Goal: Task Accomplishment & Management: Complete application form

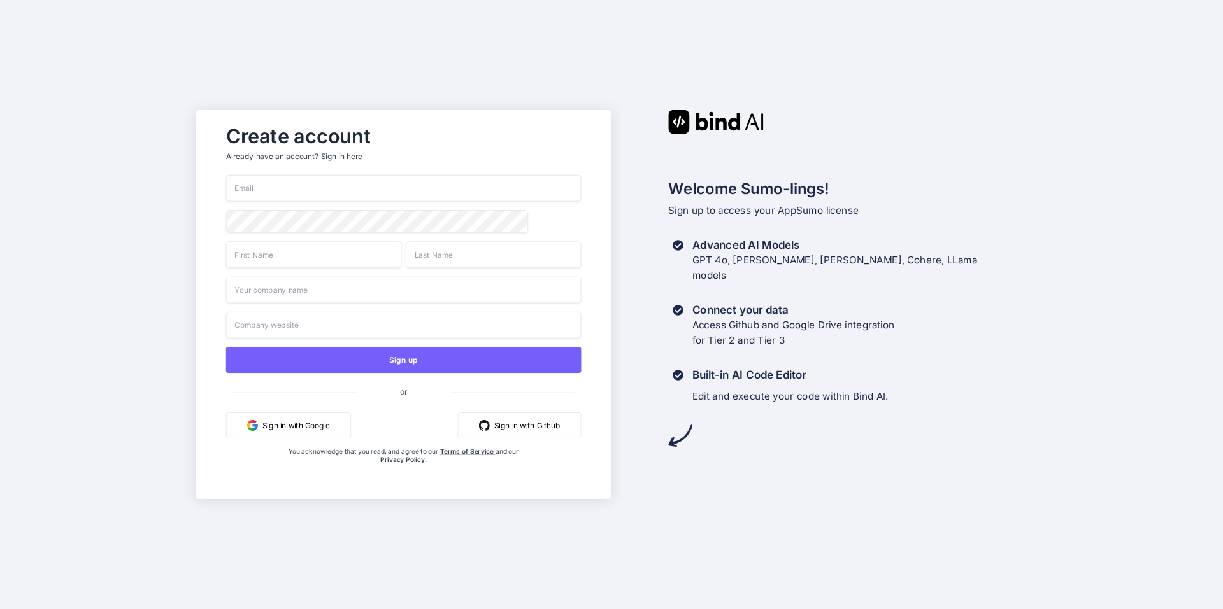
click at [257, 178] on input "email" at bounding box center [403, 188] width 355 height 27
type input "Kanak@coachautomatic.com"
type input "Kanaksinh"
type input "Jadeja"
type input "Coach Automatic"
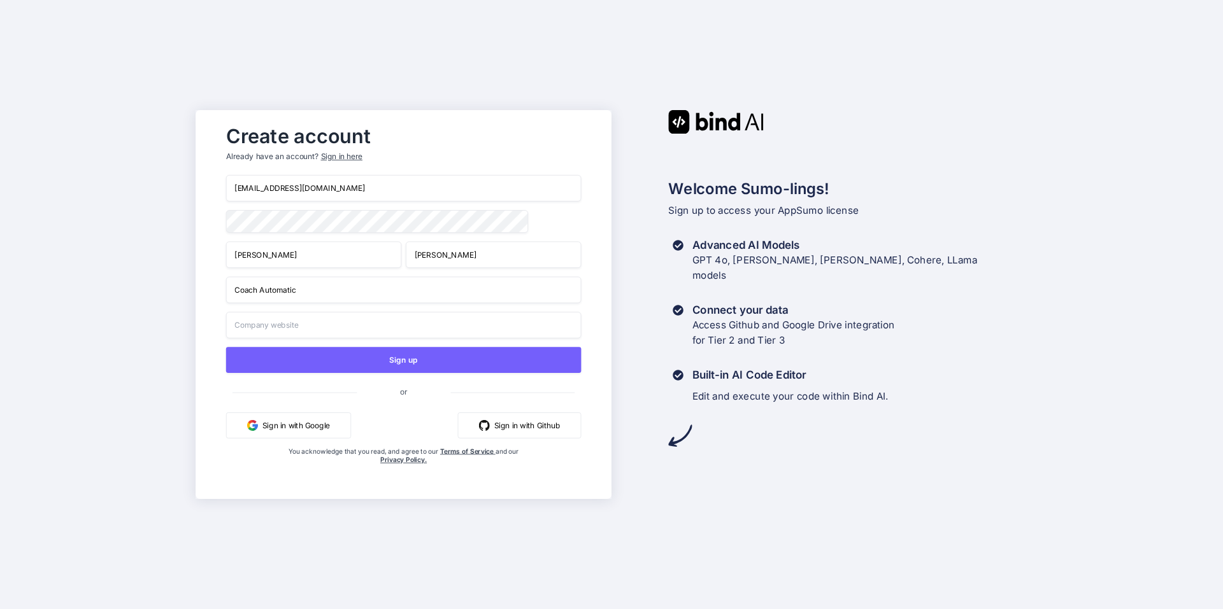
type input "Coach Automatic"
click at [241, 185] on input "Kanak@coachautomatic.com" at bounding box center [403, 188] width 355 height 27
type input "[EMAIL_ADDRESS][DOMAIN_NAME]"
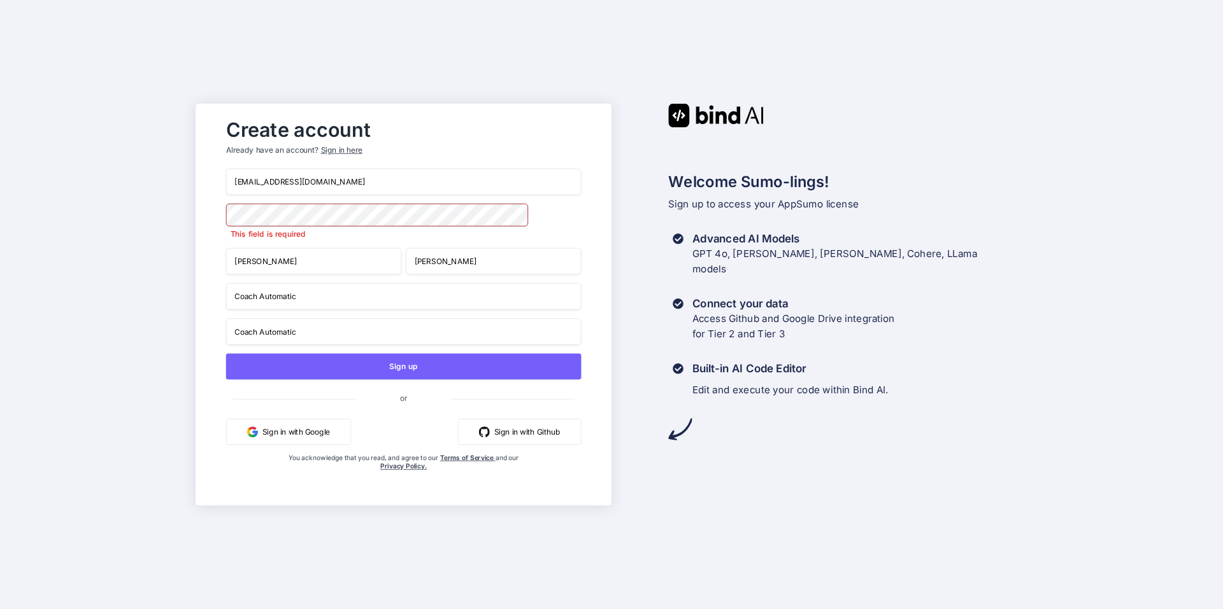
click at [308, 295] on input "Coach Automatic" at bounding box center [403, 296] width 355 height 27
click at [312, 292] on input "Coach Automatic" at bounding box center [403, 296] width 355 height 27
drag, startPoint x: 216, startPoint y: 302, endPoint x: 223, endPoint y: 299, distance: 7.7
click at [216, 302] on div "Create account Already have an account? Sign in here kanak@coachautomatic.com T…" at bounding box center [403, 304] width 381 height 385
drag, startPoint x: 301, startPoint y: 293, endPoint x: 292, endPoint y: 293, distance: 8.3
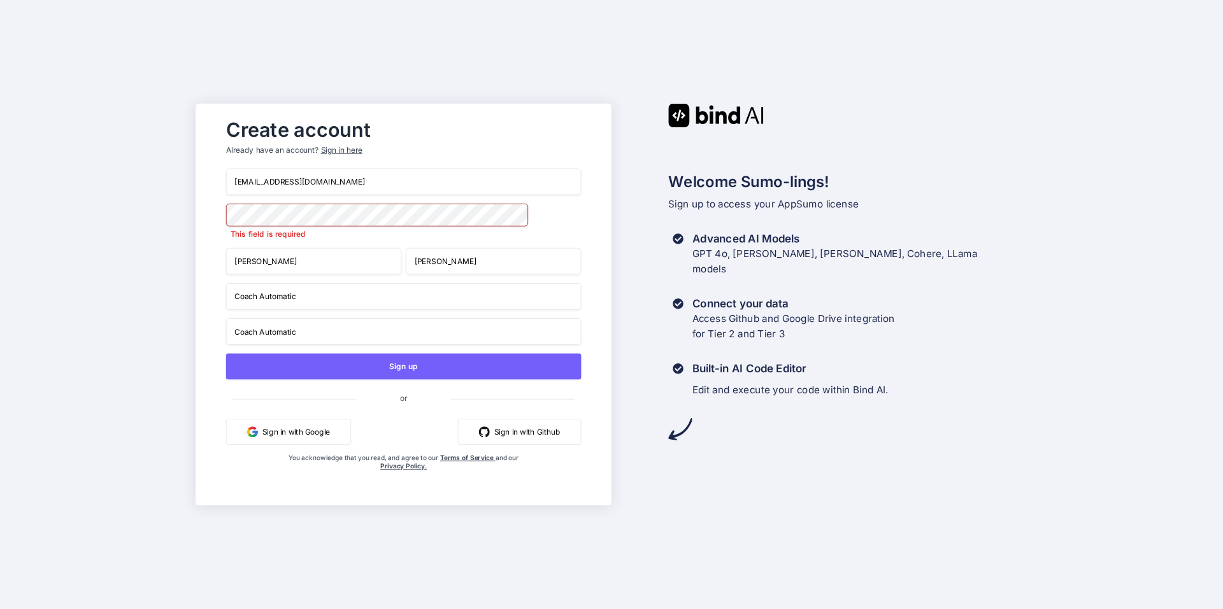
click at [301, 293] on input "Coach Automatic" at bounding box center [403, 296] width 355 height 27
click at [220, 296] on div "Create account Already have an account? Sign in here kanak@coachautomatic.com T…" at bounding box center [403, 304] width 381 height 385
click at [301, 299] on input "Coach Automatic" at bounding box center [403, 296] width 355 height 27
type input "C"
click at [324, 334] on input "Coach Automatic" at bounding box center [403, 331] width 355 height 27
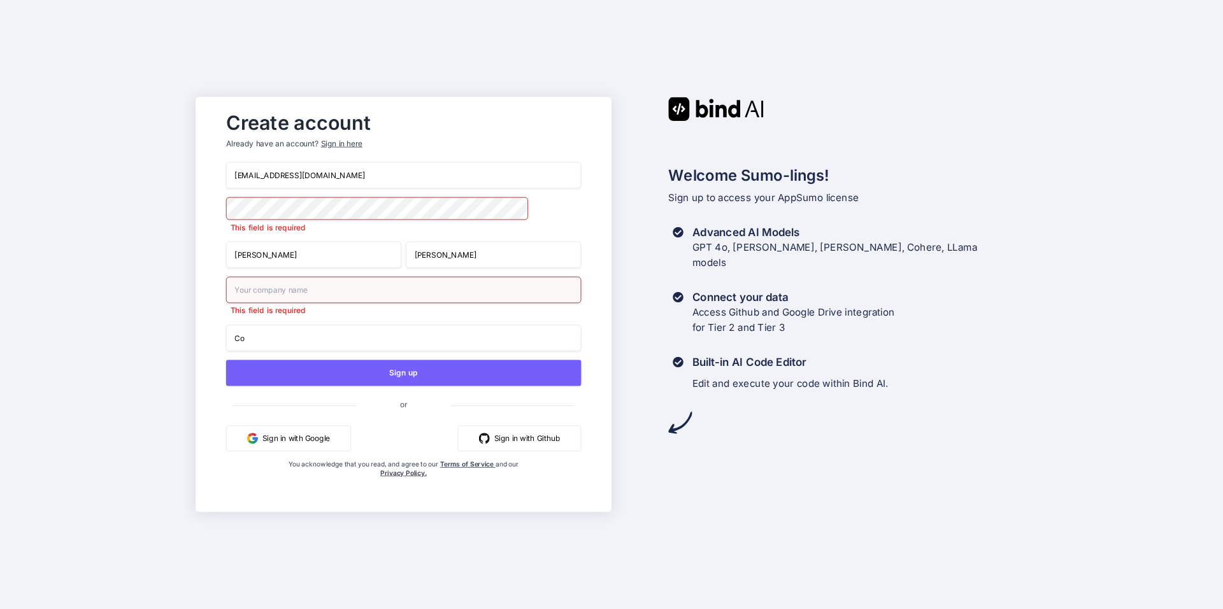
type input "C"
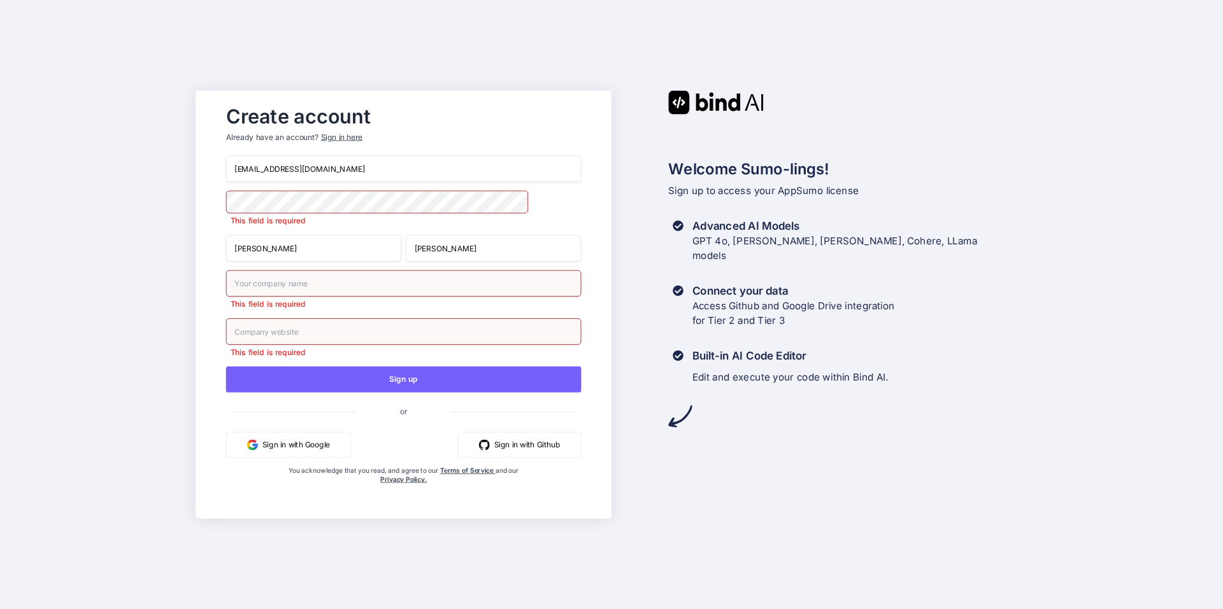
click at [307, 292] on input "text" at bounding box center [403, 283] width 355 height 27
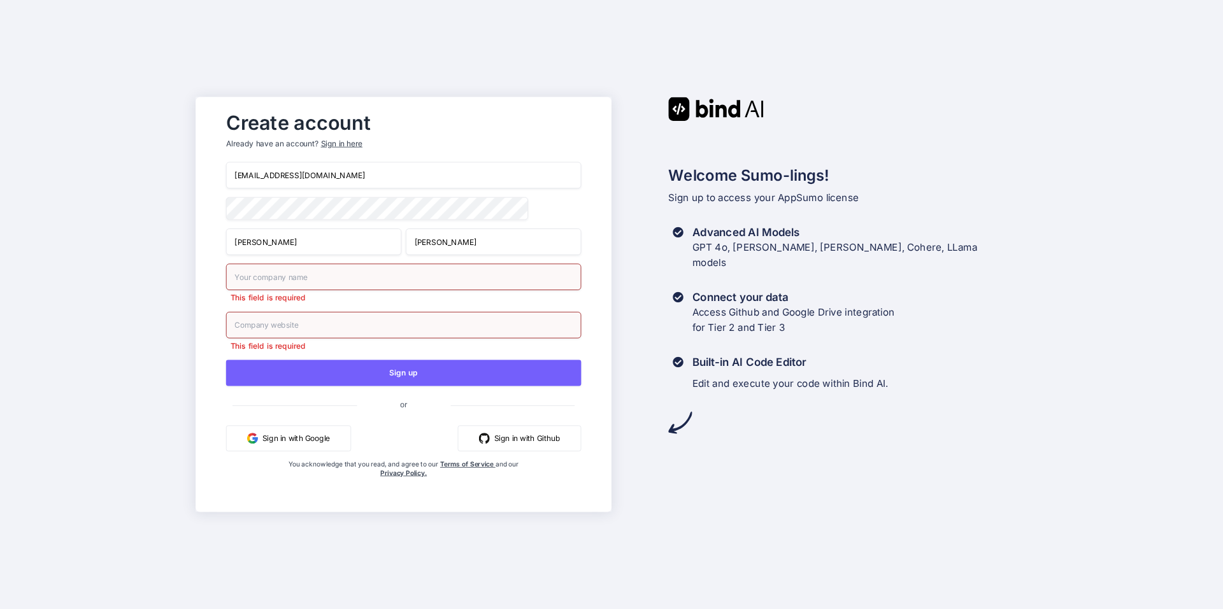
type input "Coach Automatic"
click at [316, 330] on input "Coach Automatic" at bounding box center [403, 325] width 355 height 27
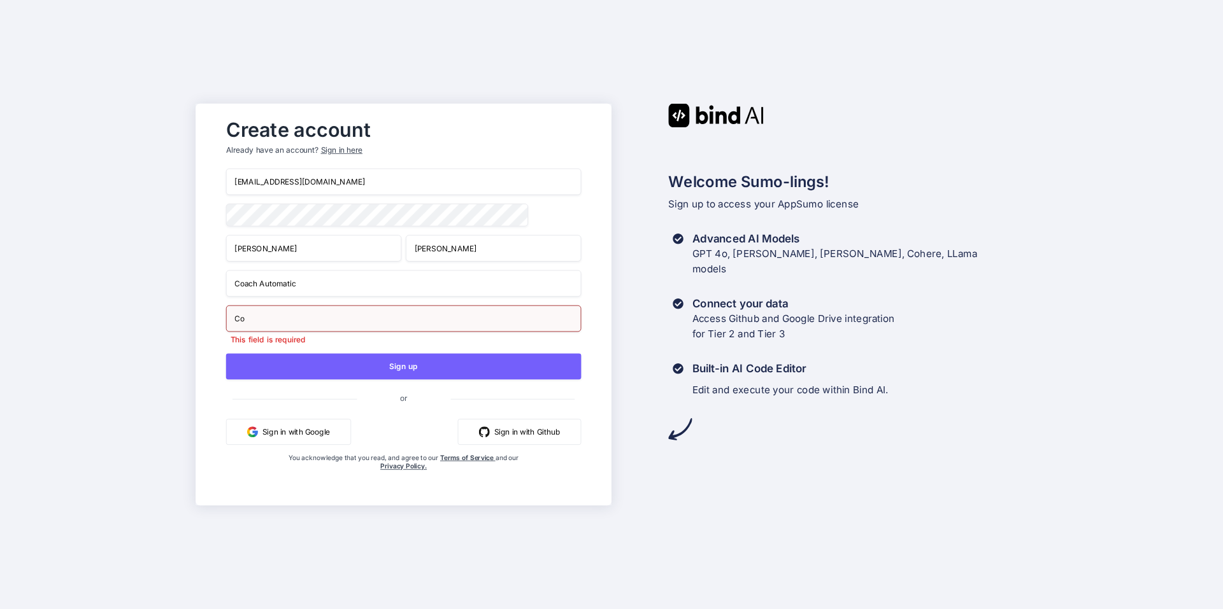
type input "C"
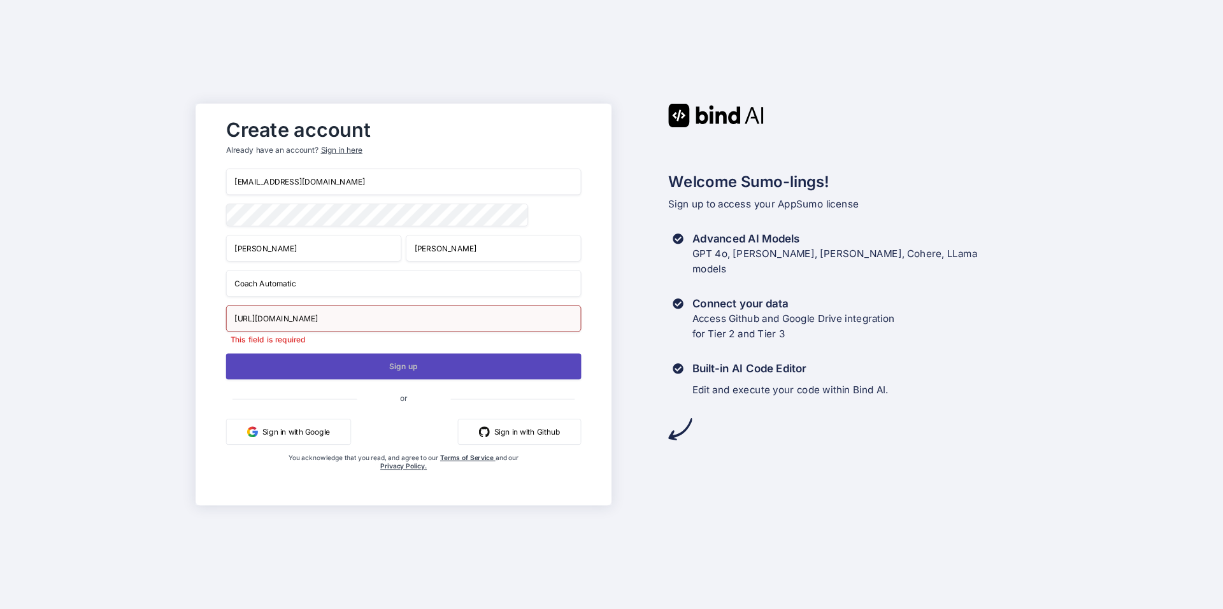
type input "https://www.coachautomatic.com"
click at [375, 364] on button "Sign up" at bounding box center [403, 366] width 355 height 26
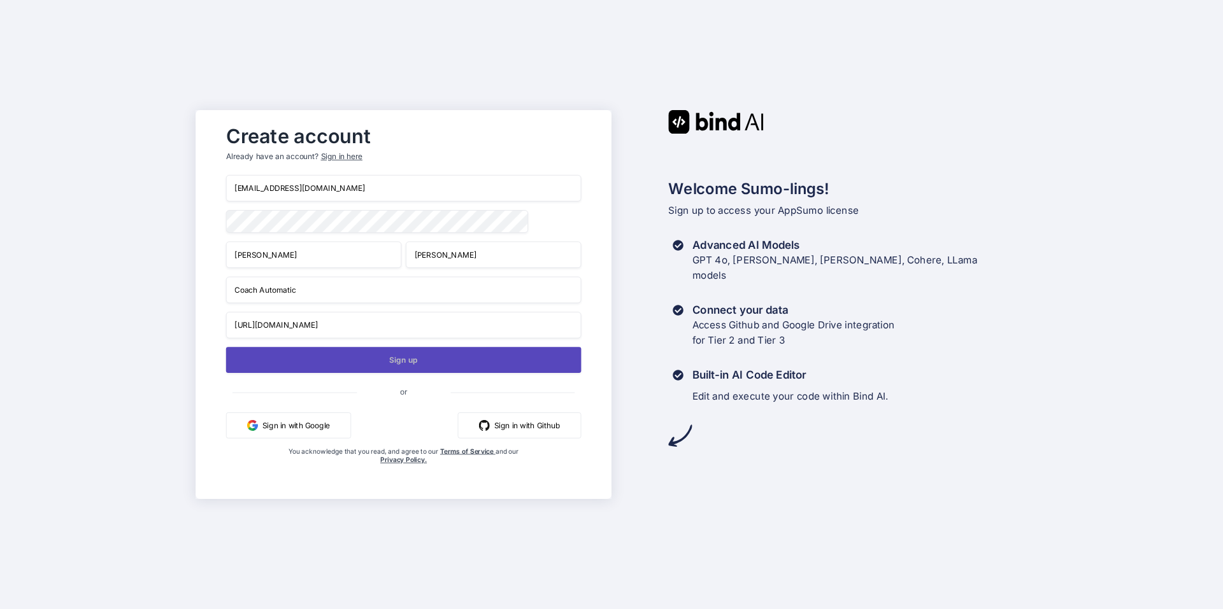
click at [375, 365] on button "Sign up" at bounding box center [403, 360] width 355 height 26
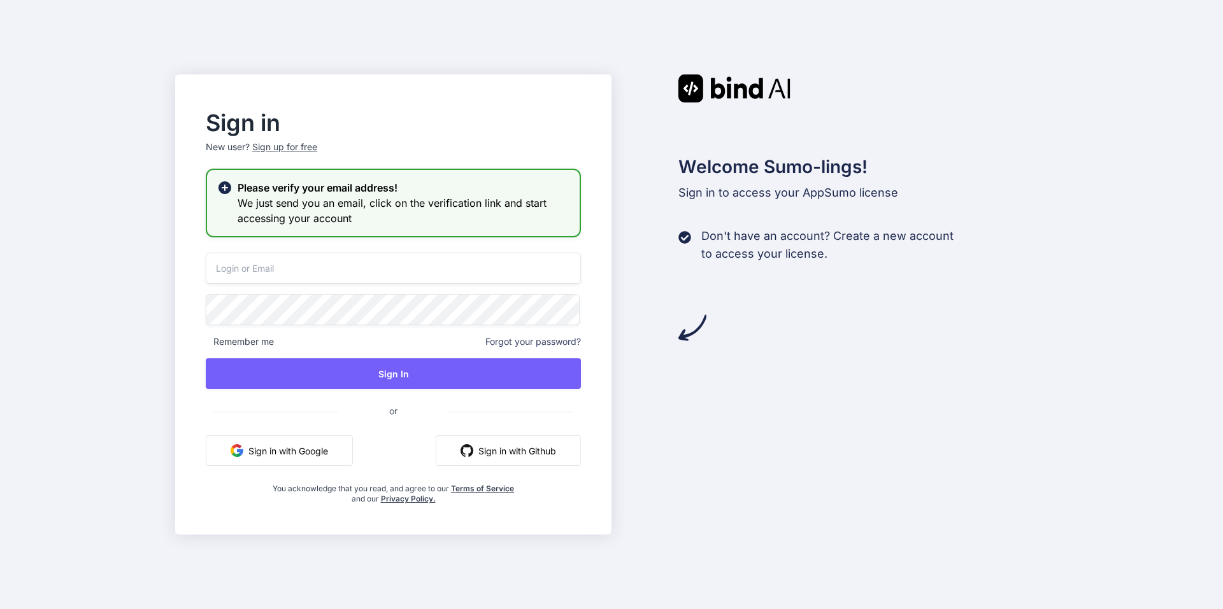
click at [279, 264] on input "email" at bounding box center [393, 268] width 375 height 31
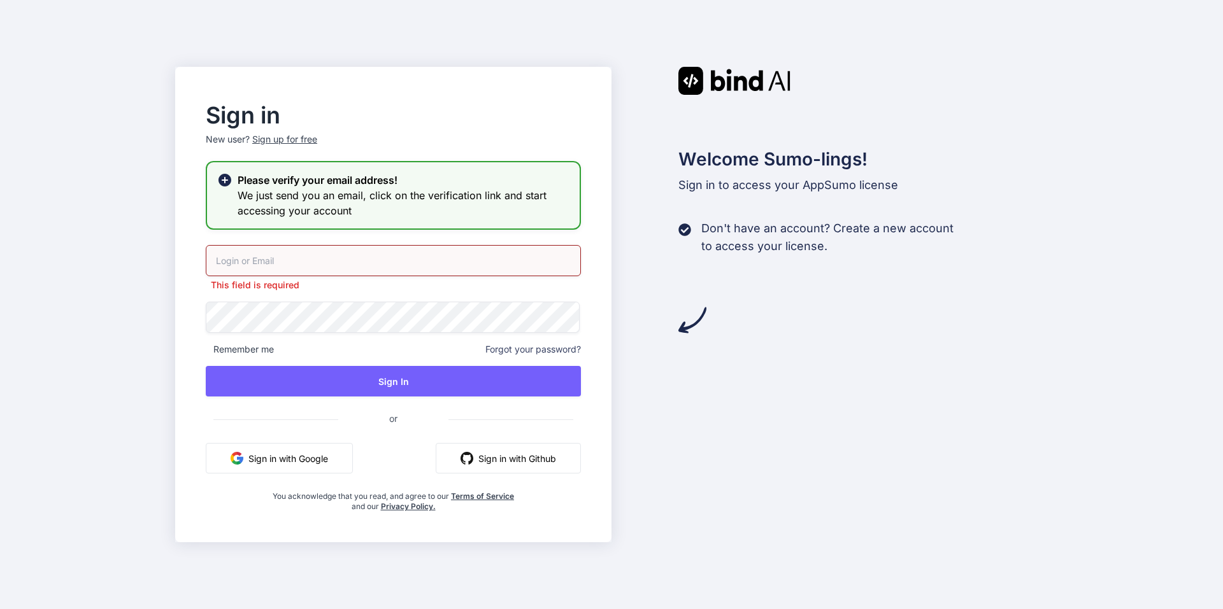
type input "[EMAIL_ADDRESS][DOMAIN_NAME]"
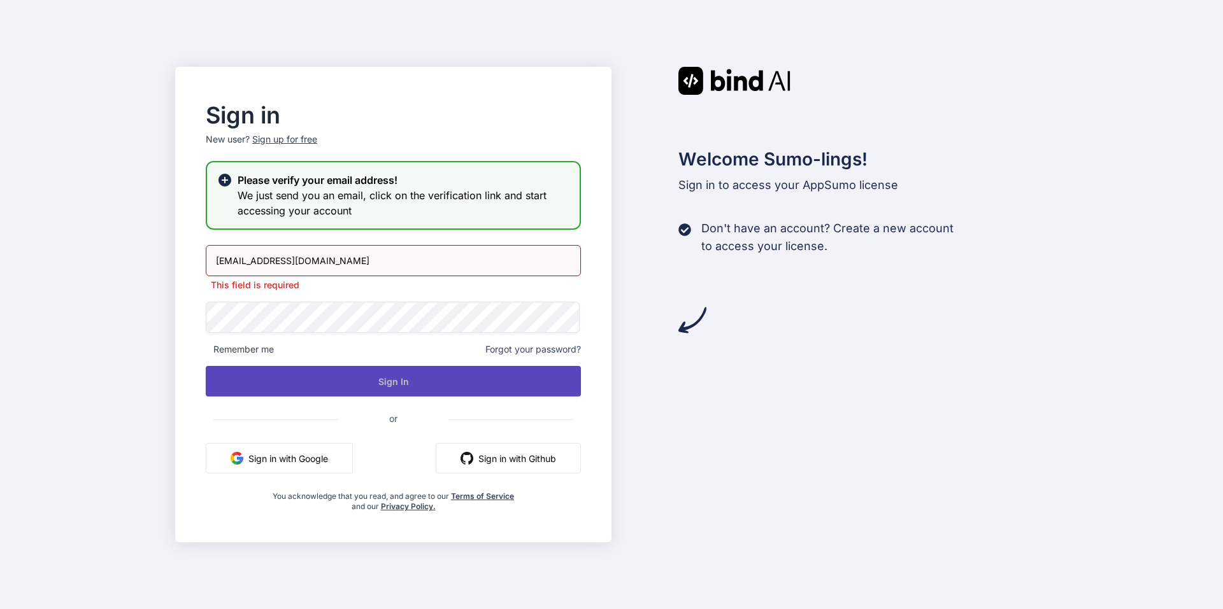
click at [318, 376] on button "Sign In" at bounding box center [393, 381] width 375 height 31
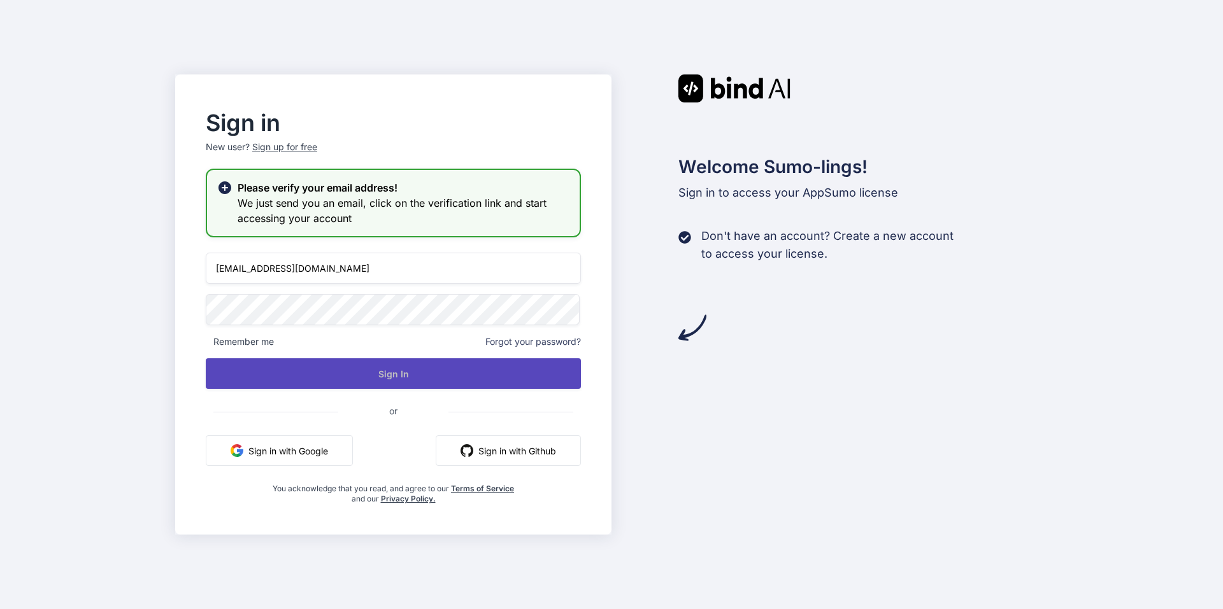
click at [430, 367] on button "Sign In" at bounding box center [393, 373] width 375 height 31
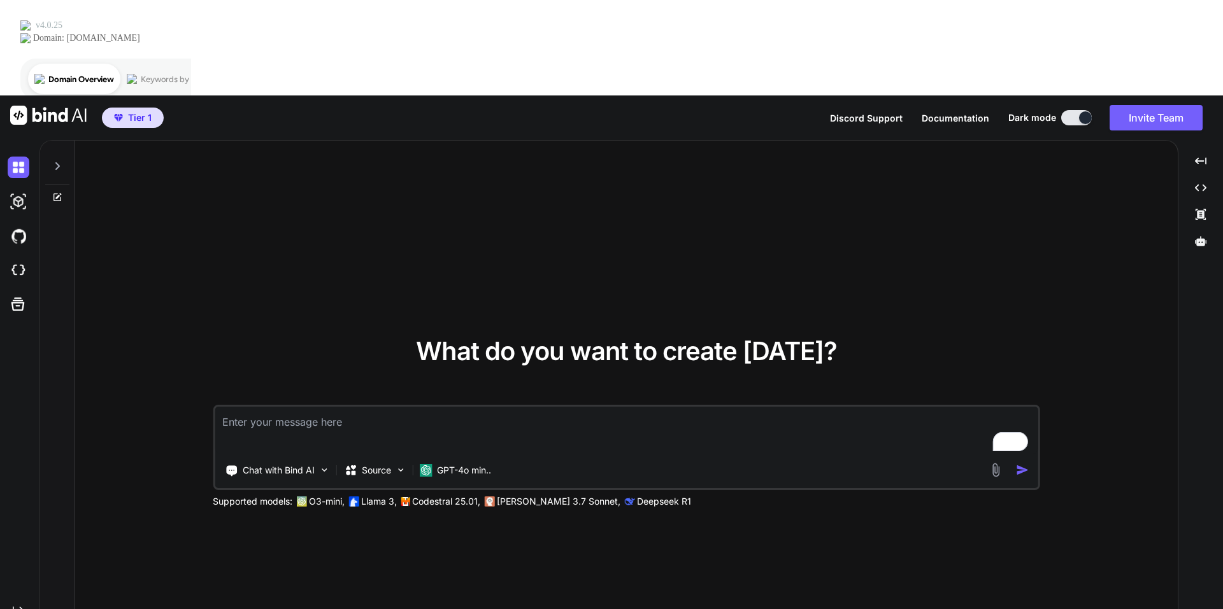
click at [273, 407] on textarea "To enrich screen reader interactions, please activate Accessibility in Grammarl…" at bounding box center [626, 430] width 823 height 47
click at [371, 407] on textarea "To enrich screen reader interactions, please activate Accessibility in Grammarl…" at bounding box center [626, 430] width 823 height 47
click at [306, 464] on p "Chat with Bind AI" at bounding box center [279, 470] width 72 height 13
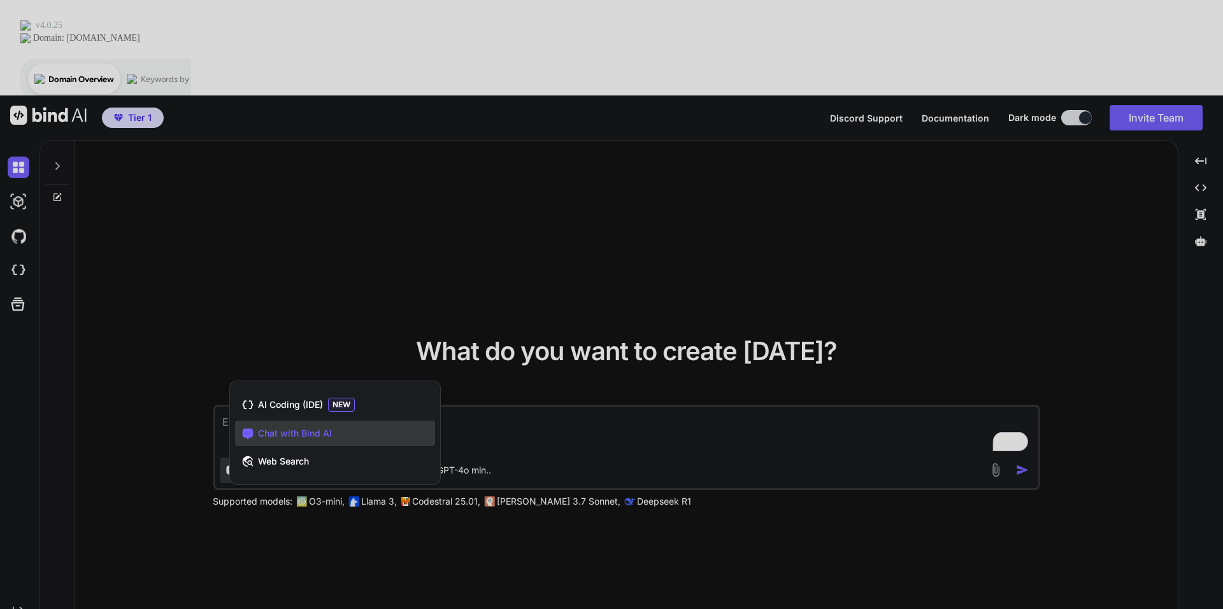
click at [286, 427] on span "Chat with Bind AI" at bounding box center [295, 433] width 74 height 13
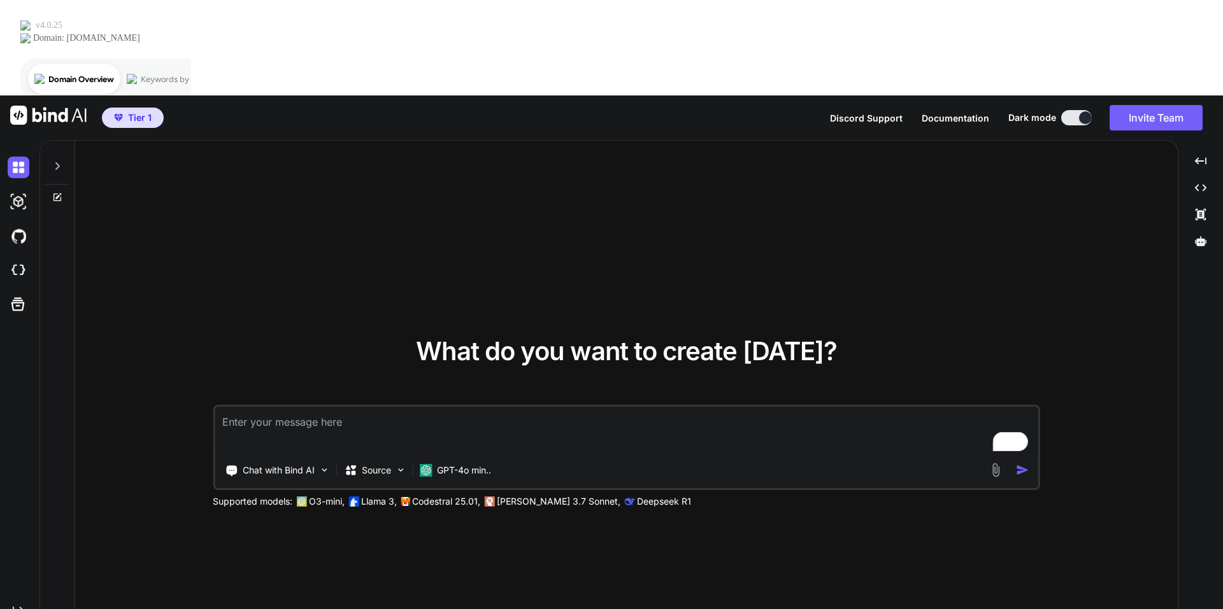
click at [297, 407] on textarea "To enrich screen reader interactions, please activate Accessibility in Grammarl…" at bounding box center [626, 430] width 823 height 47
click at [432, 407] on textarea "To enrich screen reader interactions, please activate Accessibility in Grammarl…" at bounding box center [626, 430] width 823 height 47
click at [474, 464] on p "GPT-4o min.." at bounding box center [464, 470] width 54 height 13
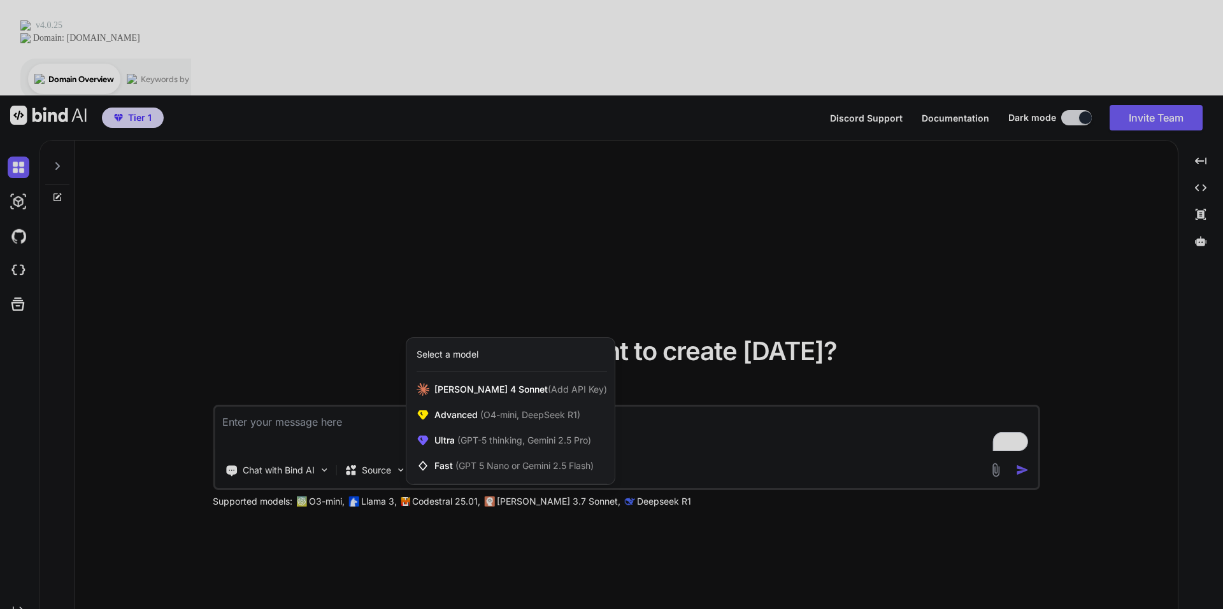
click at [681, 464] on div at bounding box center [611, 304] width 1223 height 609
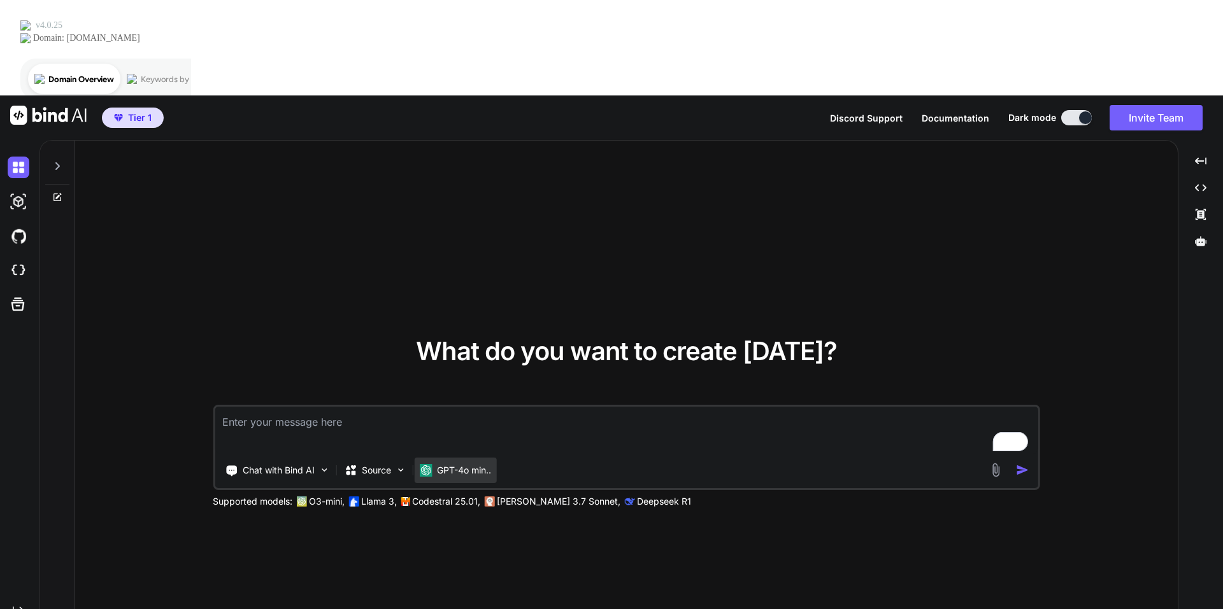
click at [450, 464] on p "GPT-4o min.." at bounding box center [464, 470] width 54 height 13
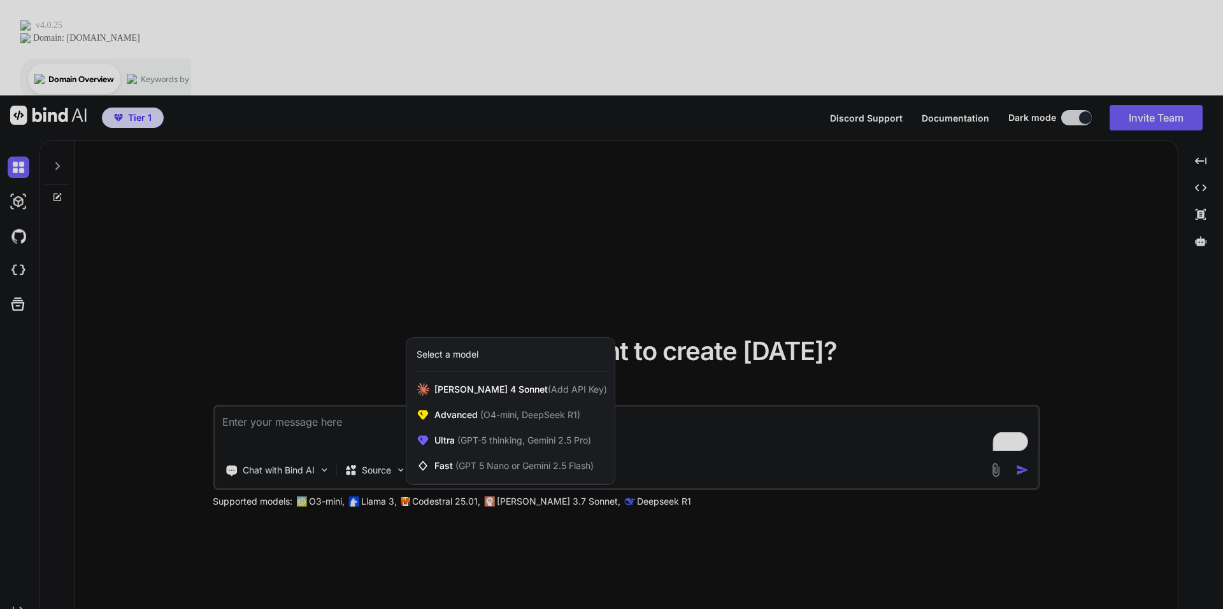
click at [649, 569] on div at bounding box center [611, 304] width 1223 height 609
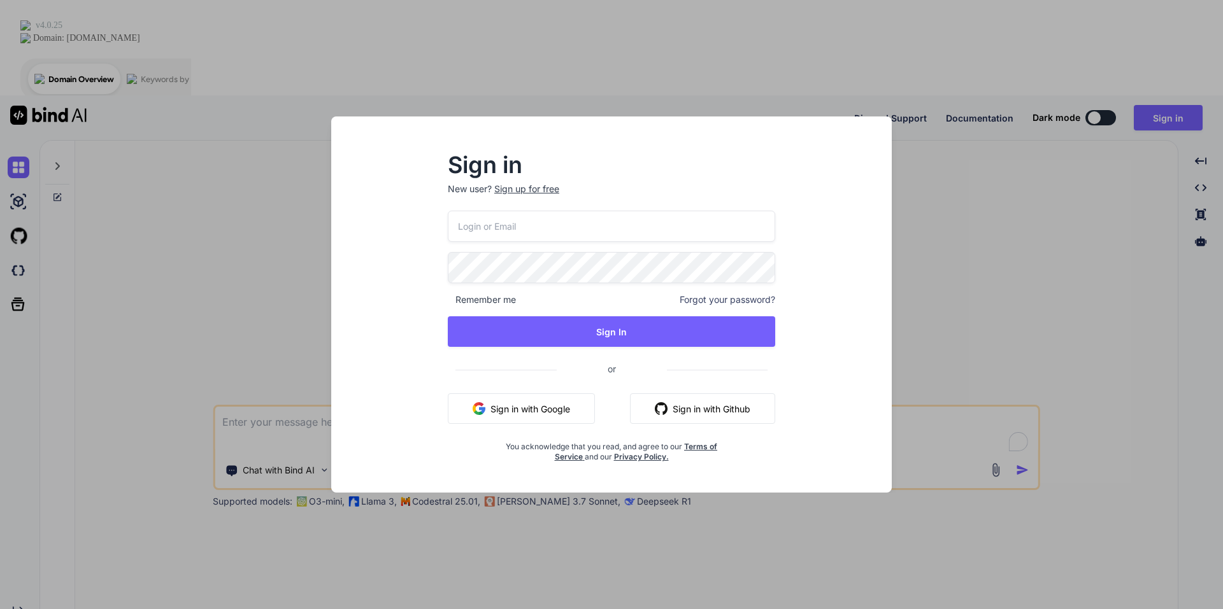
type textarea "x"
click at [516, 226] on input "email" at bounding box center [611, 226] width 327 height 31
type input "[EMAIL_ADDRESS][DOMAIN_NAME]"
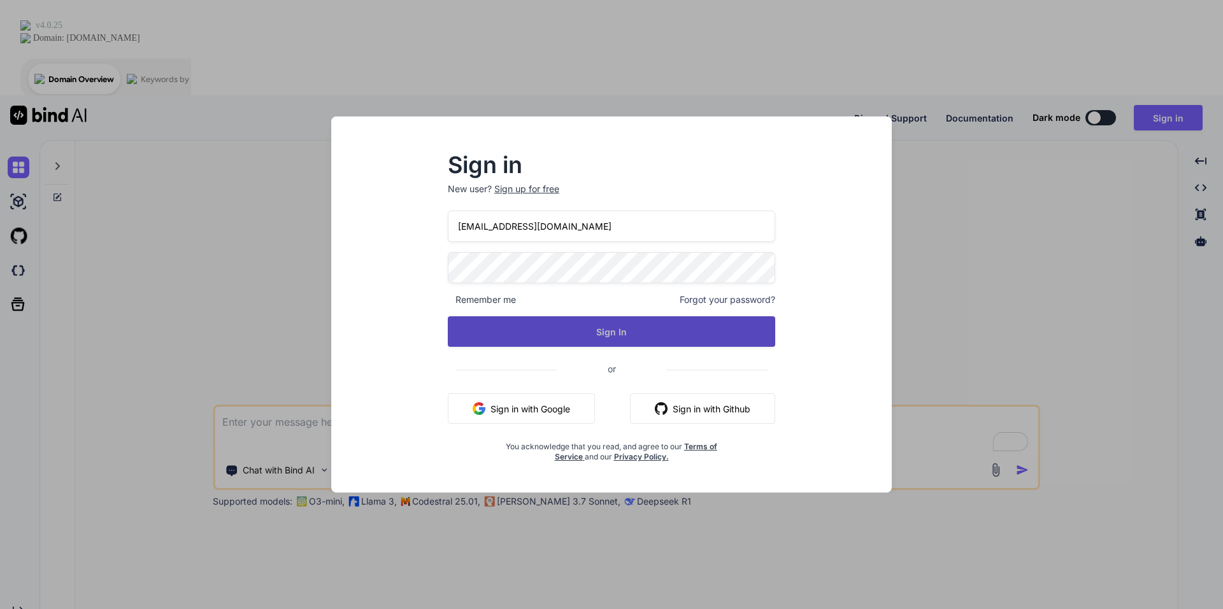
click at [585, 329] on button "Sign In" at bounding box center [611, 331] width 327 height 31
click at [612, 332] on button "Sign In" at bounding box center [611, 331] width 327 height 31
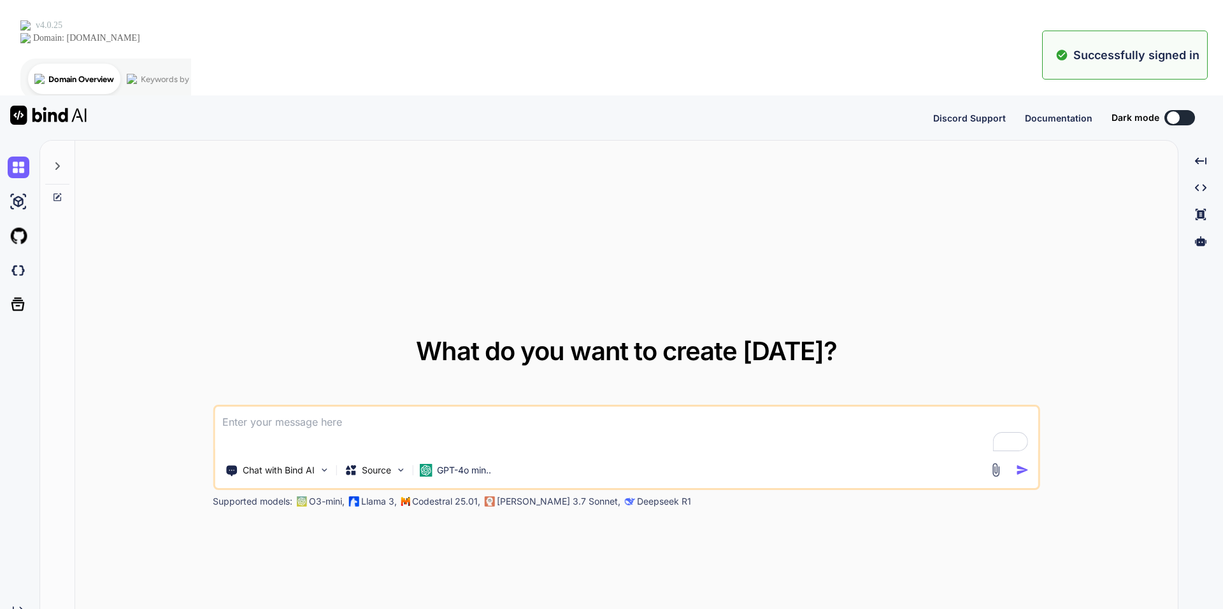
click at [285, 327] on div "What do you want to create [DATE]? Chat with Bind AI Source GPT-4o min.. Suppor…" at bounding box center [630, 422] width 1183 height 565
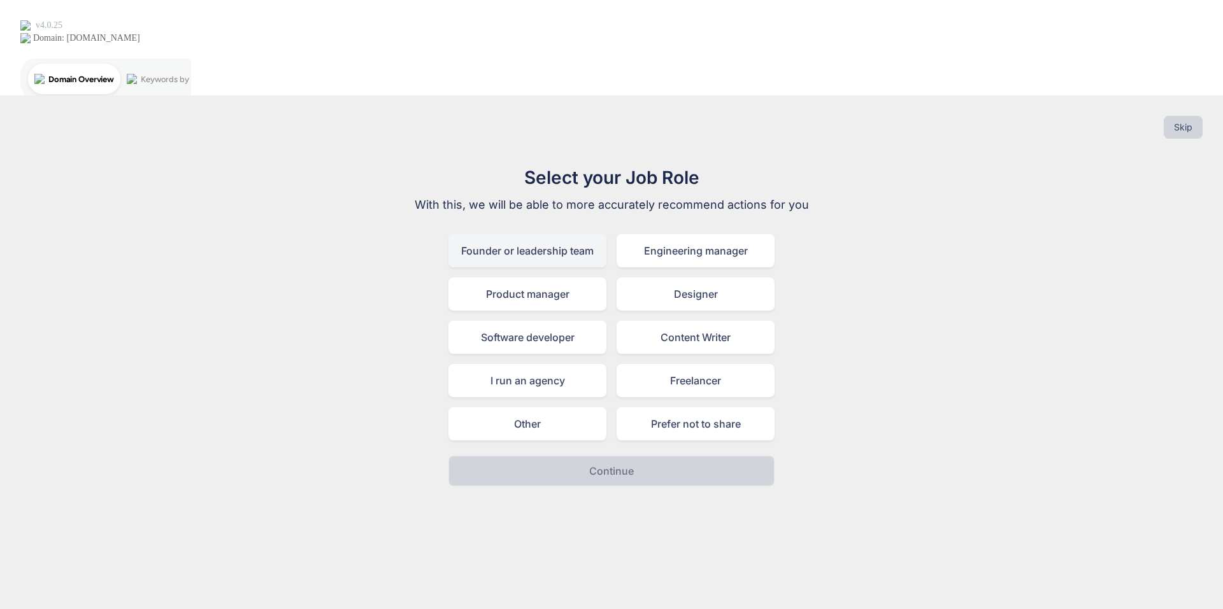
click at [544, 234] on div "Founder or leadership team" at bounding box center [527, 250] width 158 height 33
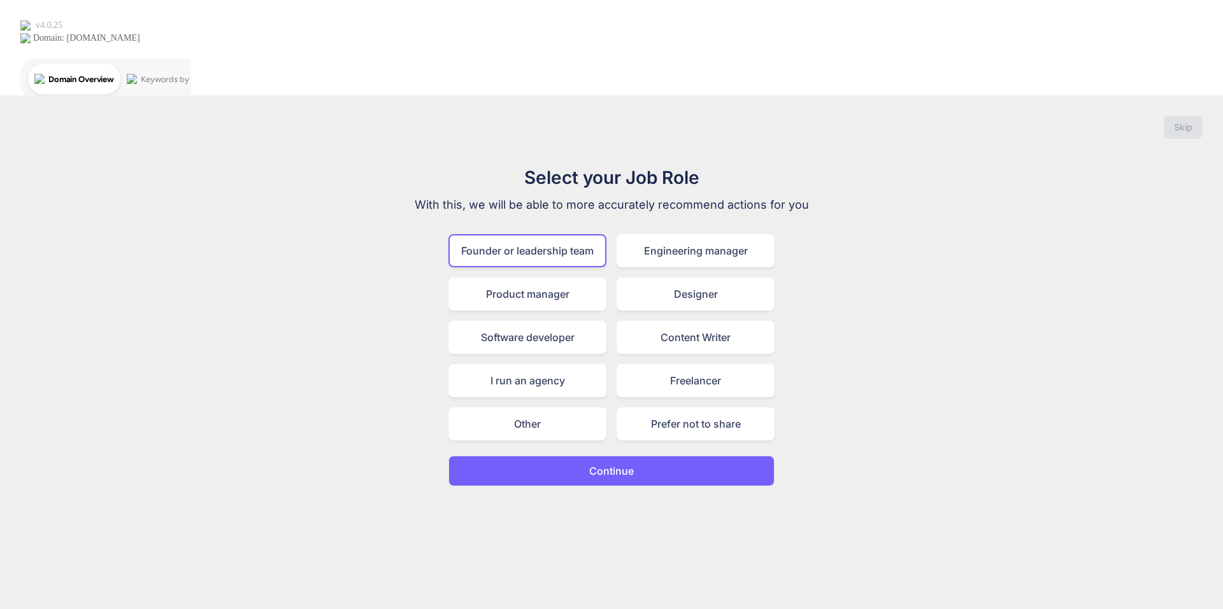
click at [619, 464] on p "Continue" at bounding box center [611, 471] width 45 height 15
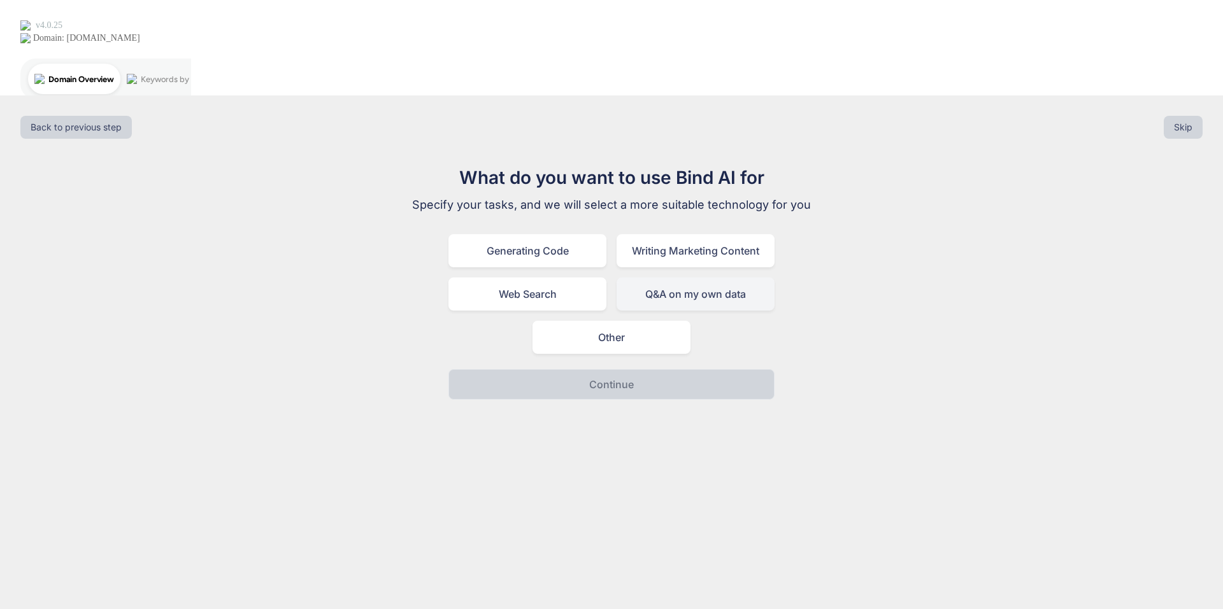
click at [677, 278] on div "Q&A on my own data" at bounding box center [695, 294] width 158 height 33
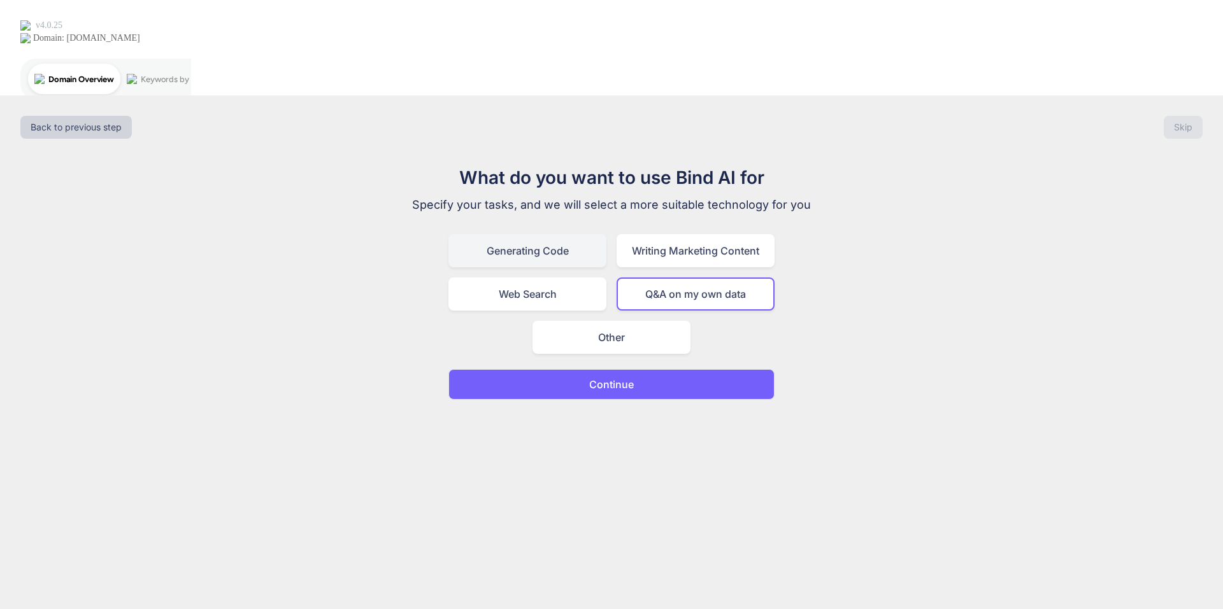
click at [570, 234] on div "Generating Code" at bounding box center [527, 250] width 158 height 33
click at [685, 234] on div "Writing Marketing Content" at bounding box center [695, 250] width 158 height 33
click at [550, 234] on div "Generating Code" at bounding box center [527, 250] width 158 height 33
click at [627, 377] on p "Continue" at bounding box center [611, 384] width 45 height 15
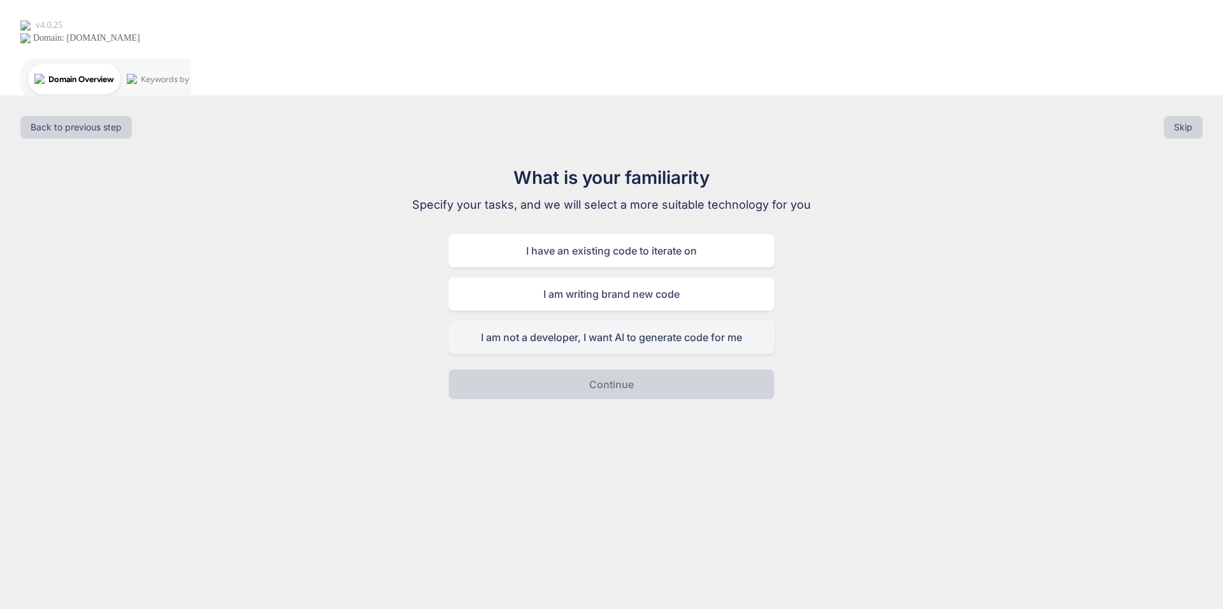
click at [687, 321] on div "I am not a developer, I want AI to generate code for me" at bounding box center [611, 337] width 326 height 33
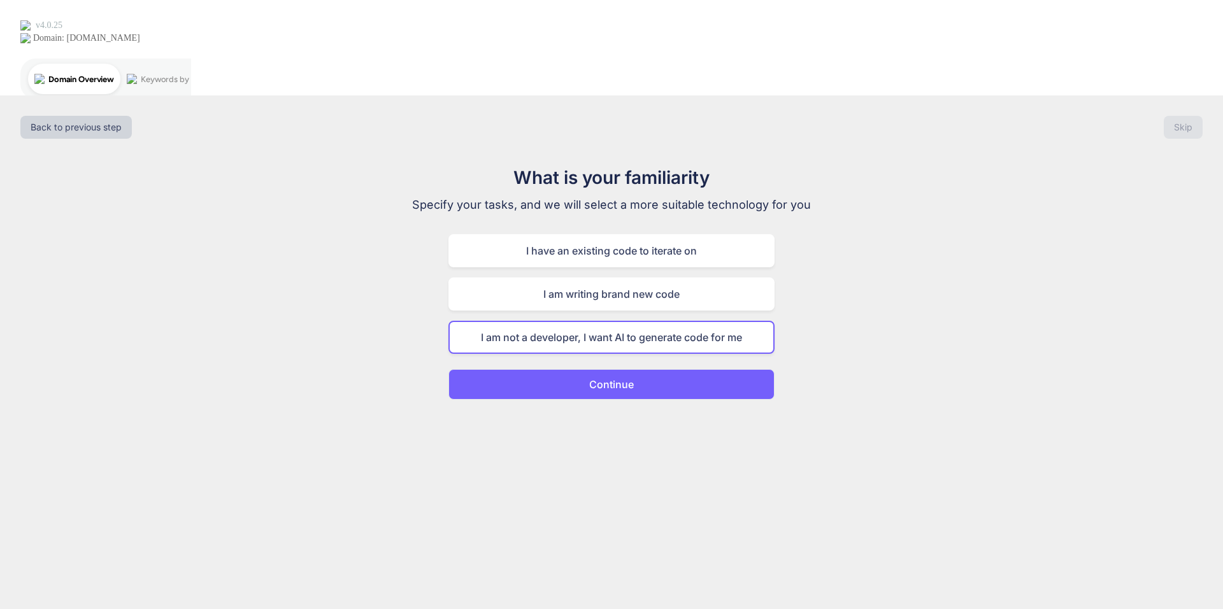
click at [668, 369] on button "Continue" at bounding box center [611, 384] width 326 height 31
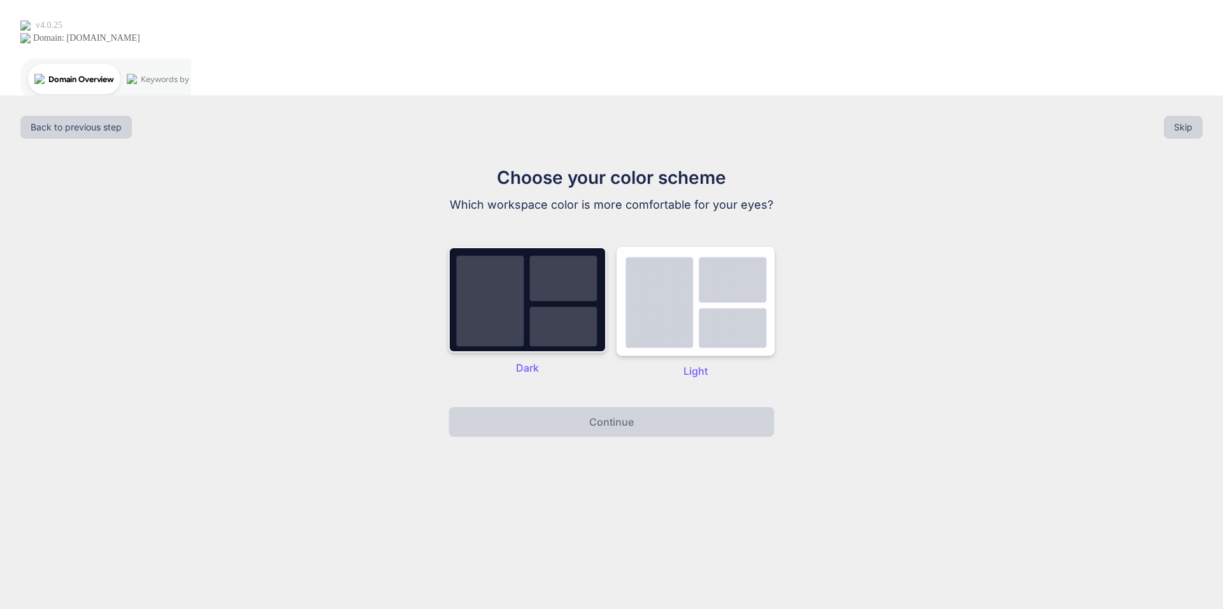
click at [560, 247] on img at bounding box center [527, 300] width 158 height 106
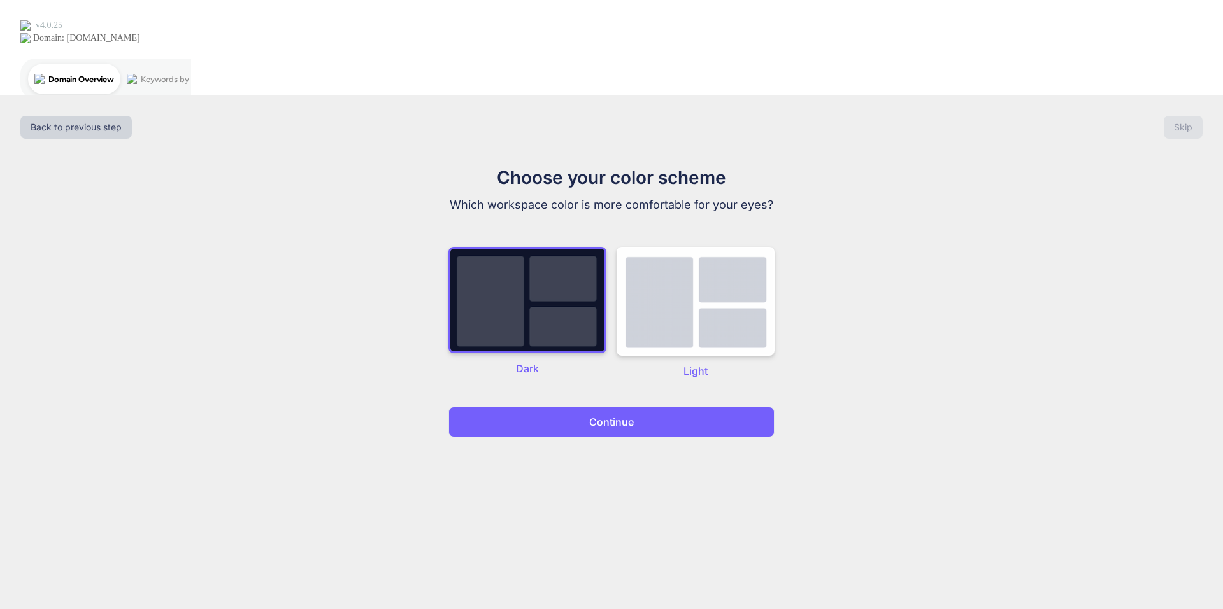
click at [619, 415] on p "Continue" at bounding box center [611, 422] width 45 height 15
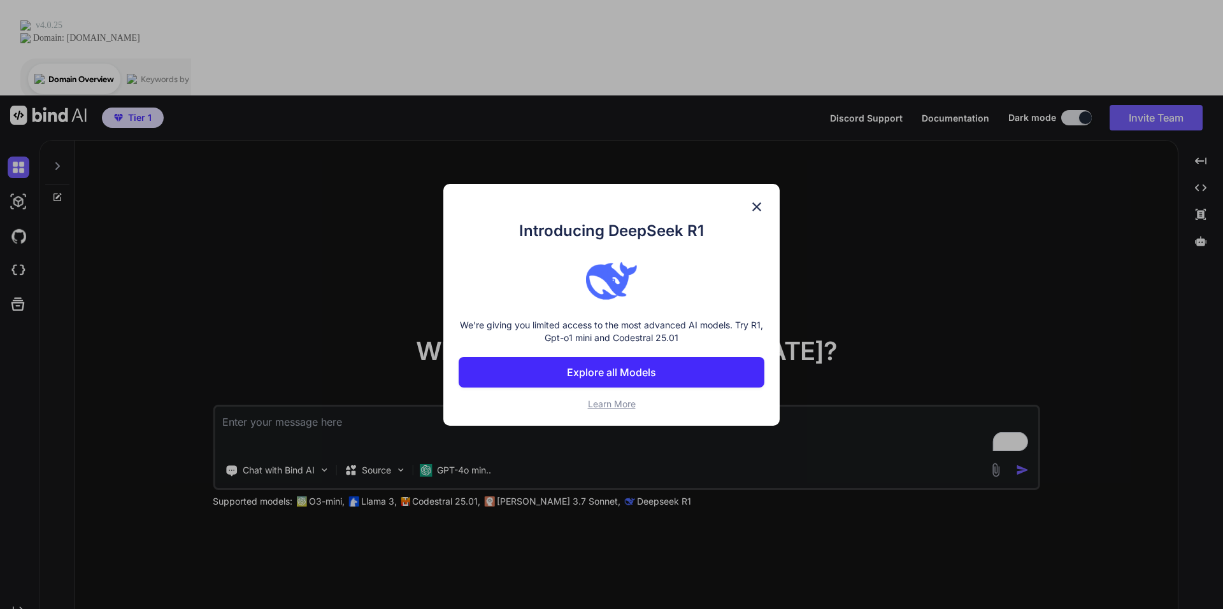
click at [585, 373] on p "Explore all Models" at bounding box center [611, 372] width 89 height 15
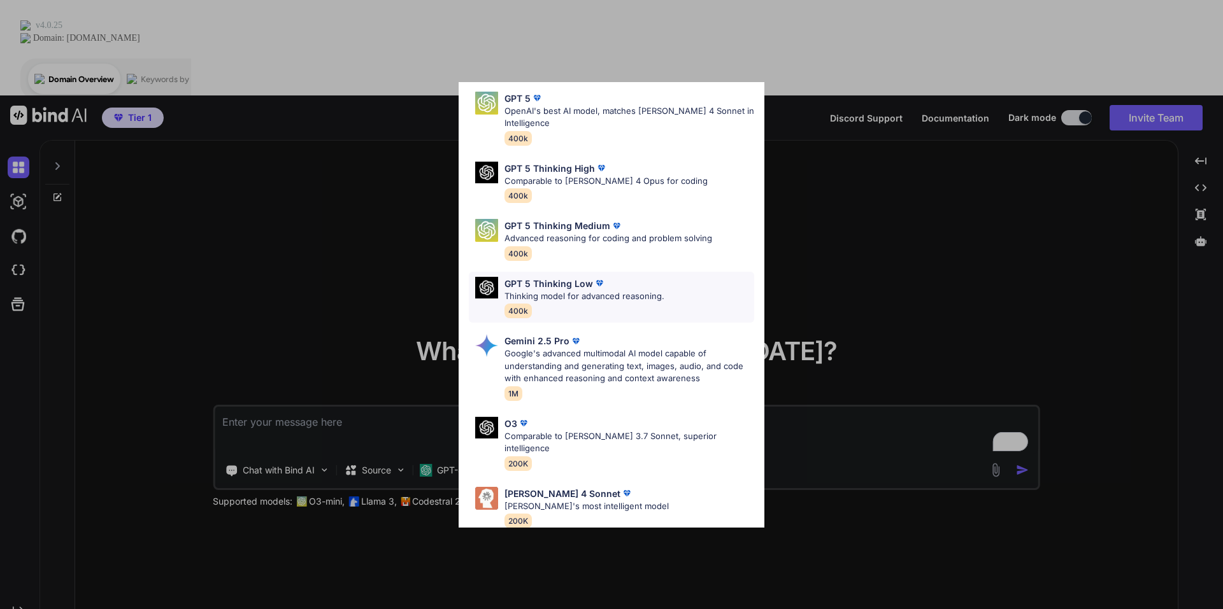
scroll to position [318, 0]
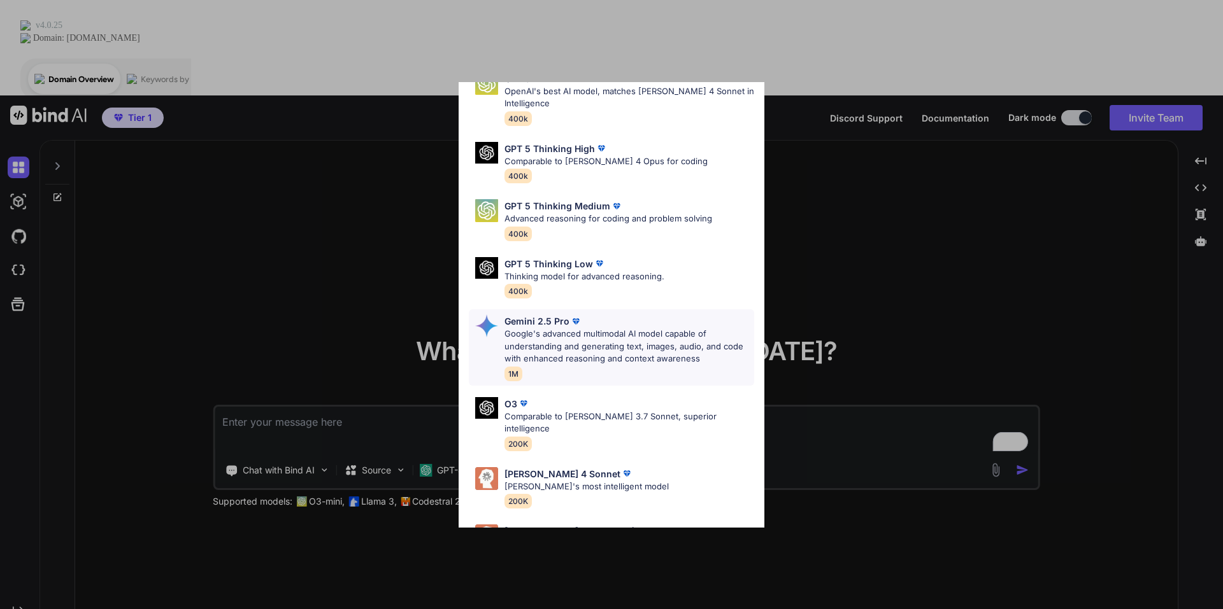
click at [611, 353] on p "Google's advanced multimodal AI model capable of understanding and generating t…" at bounding box center [629, 347] width 250 height 38
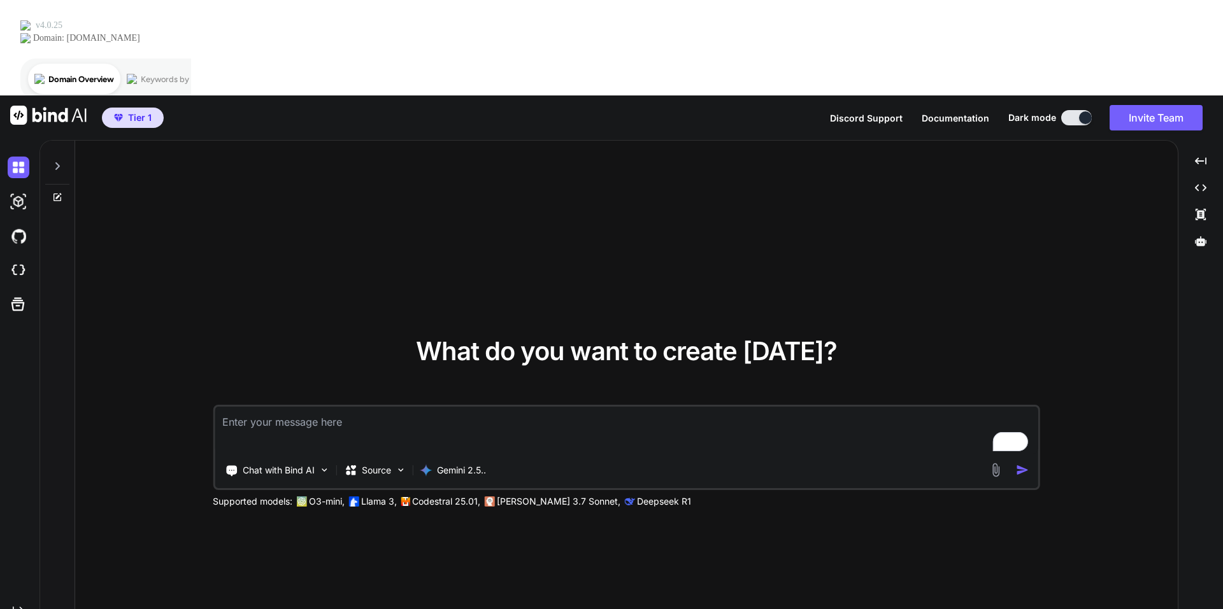
click at [354, 407] on textarea "To enrich screen reader interactions, please activate Accessibility in Grammarl…" at bounding box center [626, 430] width 823 height 47
click at [324, 407] on textarea "To enrich screen reader interactions, please activate Accessibility in Grammarl…" at bounding box center [626, 430] width 823 height 47
click at [407, 458] on div "Source" at bounding box center [375, 470] width 72 height 25
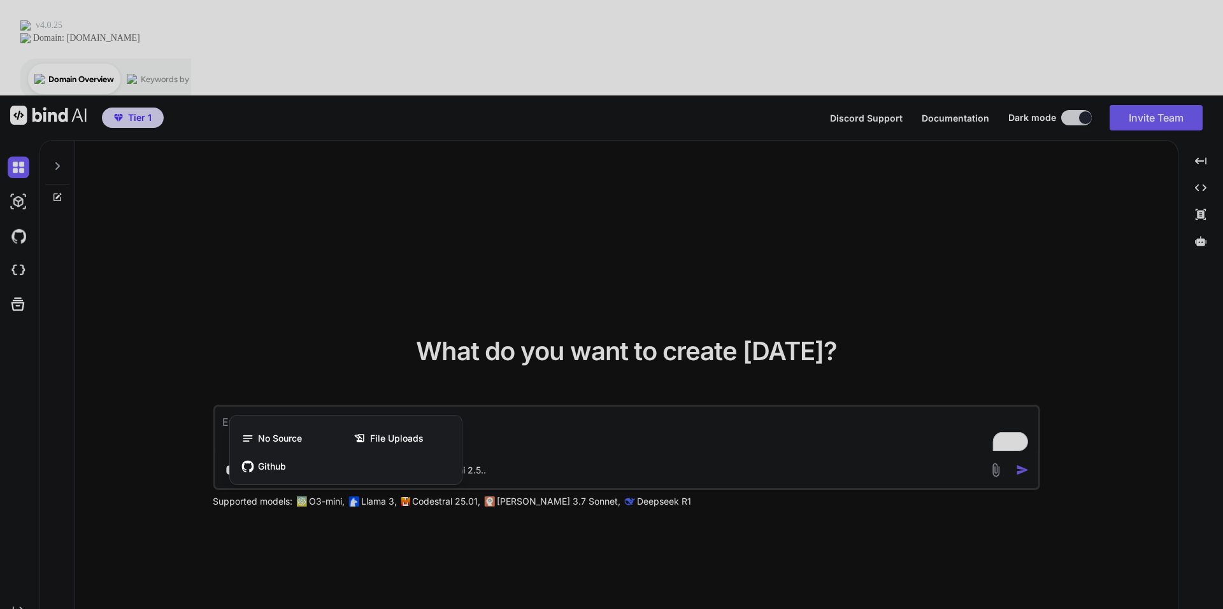
click at [592, 357] on div at bounding box center [611, 304] width 1223 height 609
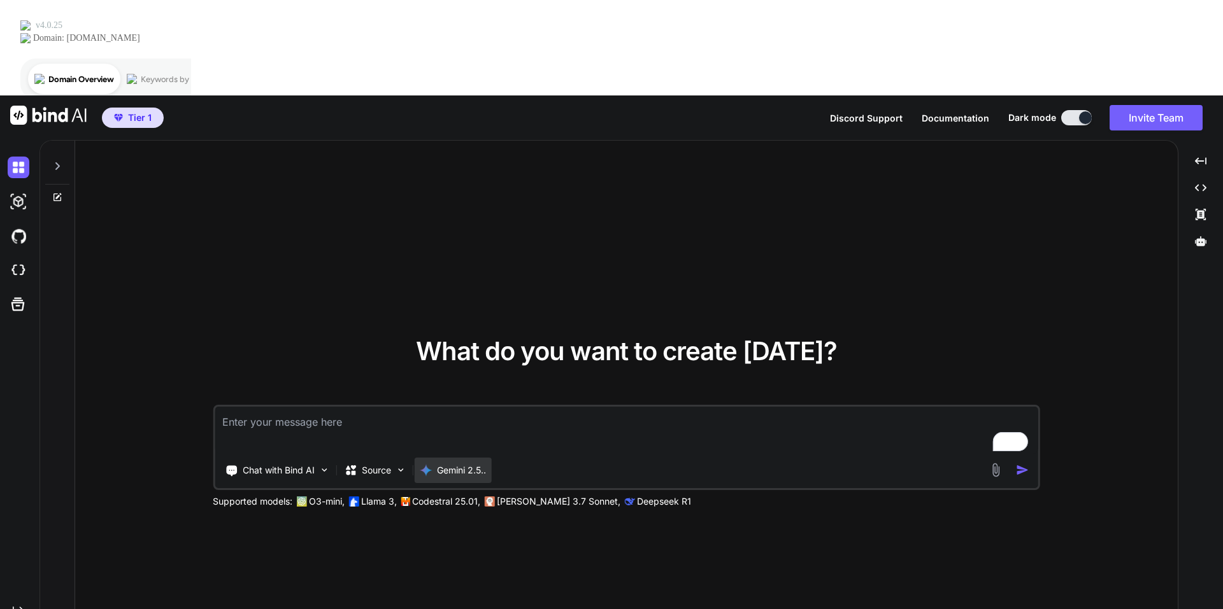
click at [472, 464] on p "Gemini 2.5.." at bounding box center [461, 470] width 49 height 13
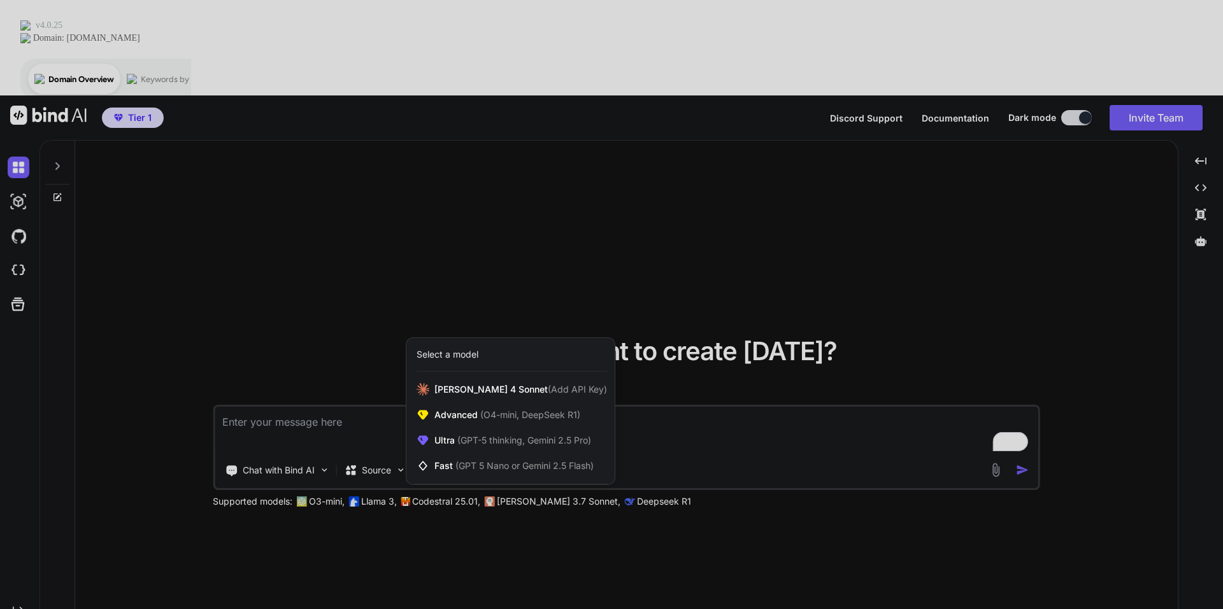
click at [717, 378] on div at bounding box center [611, 304] width 1223 height 609
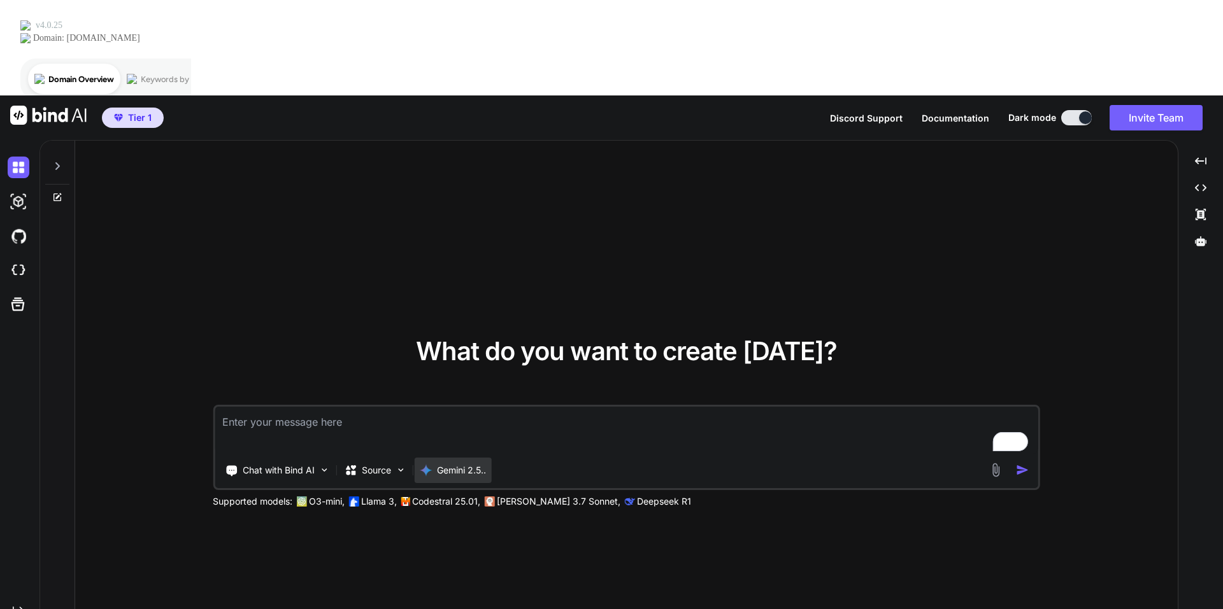
click at [469, 464] on p "Gemini 2.5.." at bounding box center [461, 470] width 49 height 13
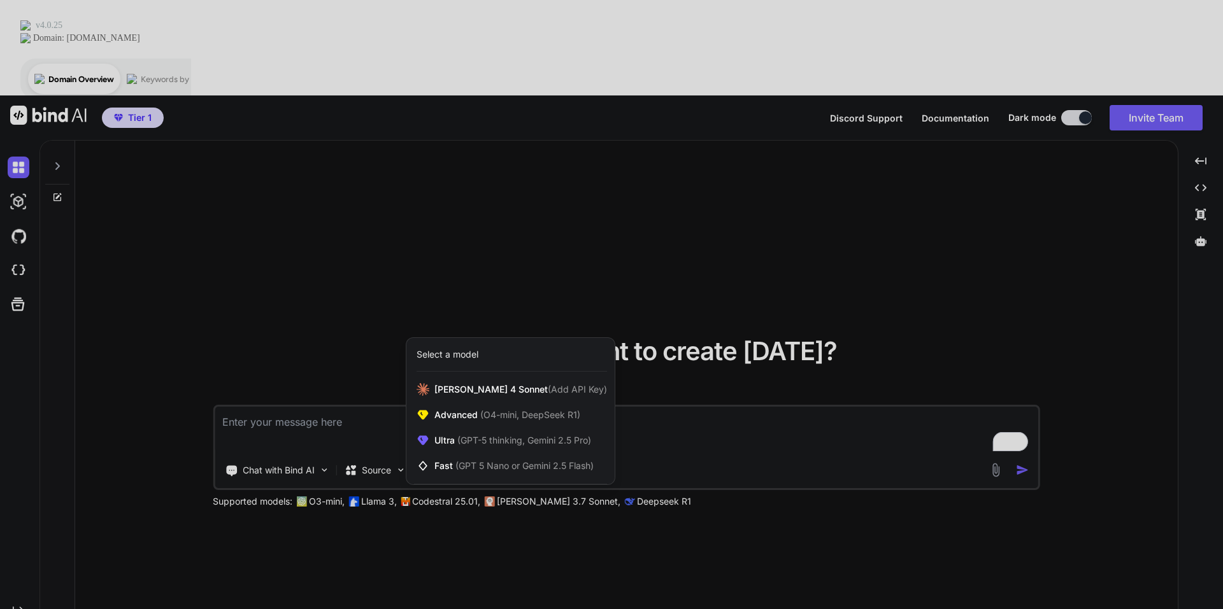
click at [710, 339] on div at bounding box center [611, 304] width 1223 height 609
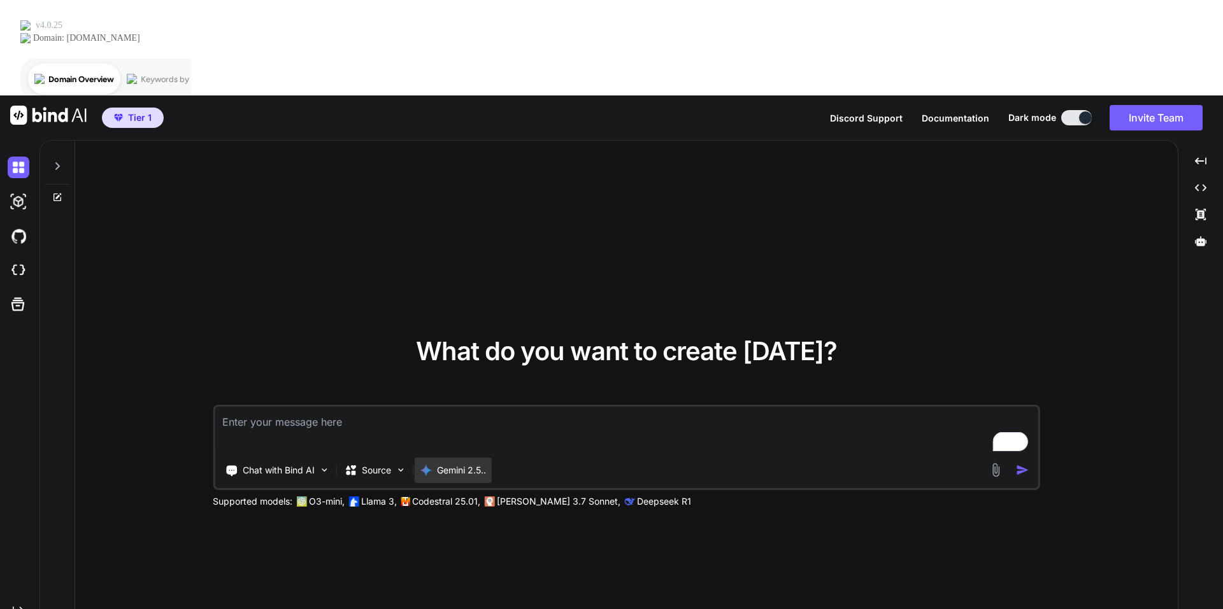
click at [485, 464] on p "Gemini 2.5.." at bounding box center [461, 470] width 49 height 13
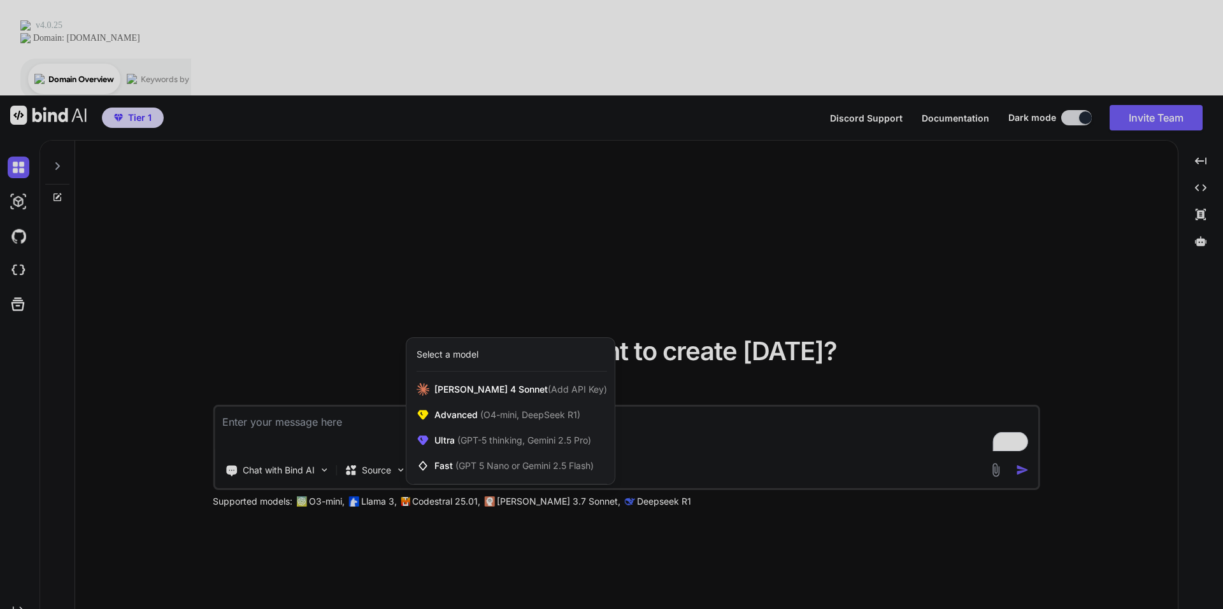
click at [718, 360] on div at bounding box center [611, 304] width 1223 height 609
type textarea "x"
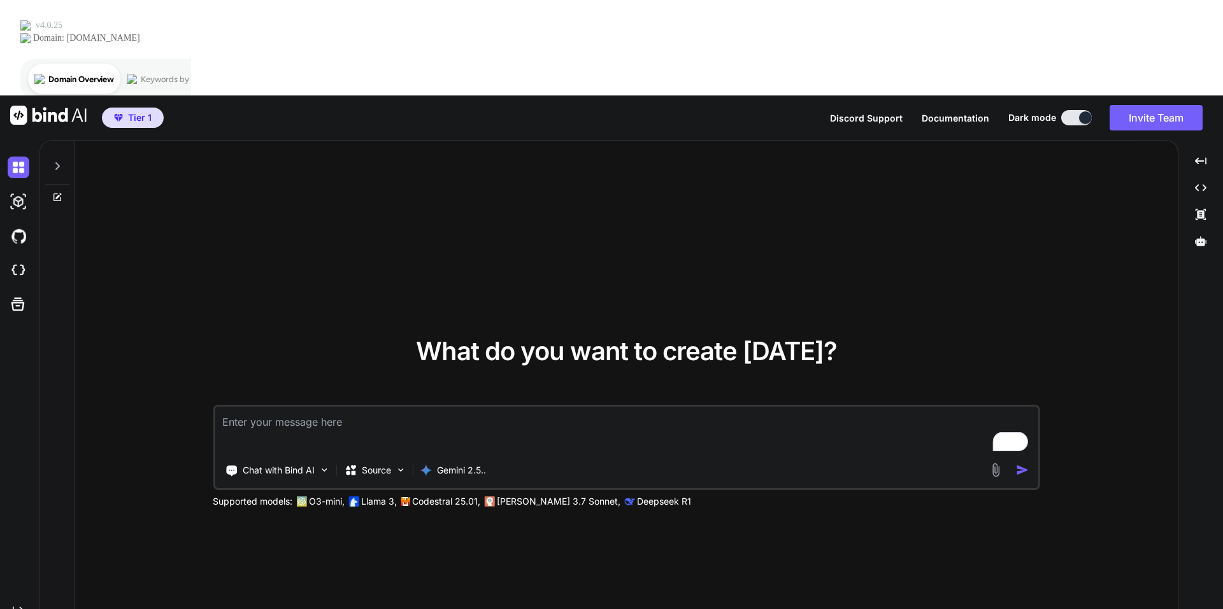
click at [304, 407] on textarea "To enrich screen reader interactions, please activate Accessibility in Grammarl…" at bounding box center [626, 430] width 823 height 47
click at [259, 407] on textarea "To enrich screen reader interactions, please activate Accessibility in Grammarl…" at bounding box center [626, 430] width 823 height 47
